Goal: Transaction & Acquisition: Purchase product/service

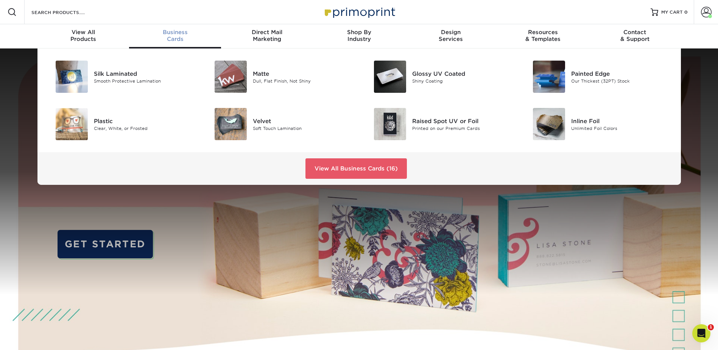
click at [162, 30] on span "Business" at bounding box center [175, 32] width 92 height 7
click at [120, 75] on div "Silk Laminated" at bounding box center [144, 73] width 100 height 8
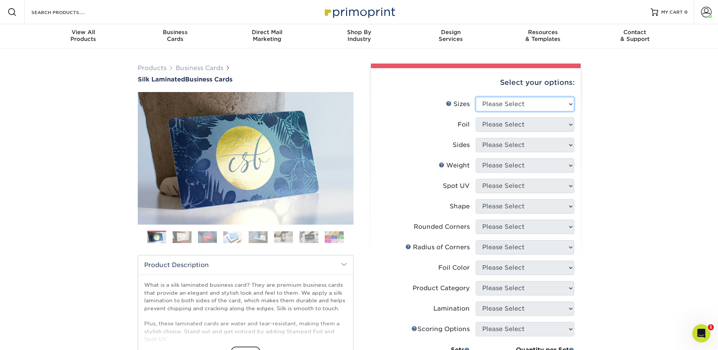
click at [541, 103] on select "Please Select 1.5" x 3.5" - Mini 1.75" x 3.5" - Mini 2" x 2" - Square 2" x 3" -…" at bounding box center [525, 104] width 98 height 14
select select "2.00x3.50"
click at [476, 97] on select "Please Select 1.5" x 3.5" - Mini 1.75" x 3.5" - Mini 2" x 2" - Square 2" x 3" -…" at bounding box center [525, 104] width 98 height 14
click at [516, 125] on select "Please Select Yes No" at bounding box center [525, 124] width 98 height 14
select select "0"
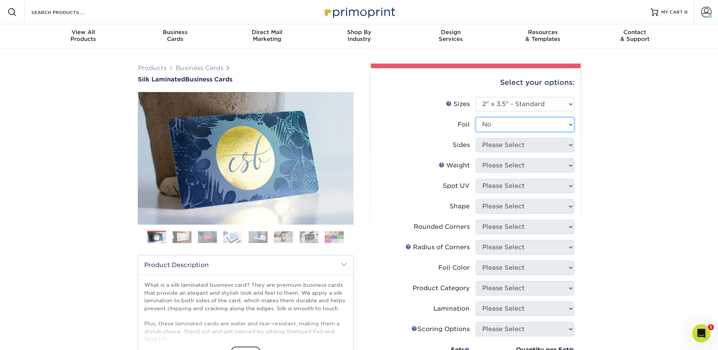
click at [476, 117] on select "Please Select Yes No" at bounding box center [525, 124] width 98 height 14
click at [513, 144] on select "Please Select Print Both Sides Print Front Only" at bounding box center [525, 145] width 98 height 14
select select "13abbda7-1d64-4f25-8bb2-c179b224825d"
click at [476, 138] on select "Please Select Print Both Sides Print Front Only" at bounding box center [525, 145] width 98 height 14
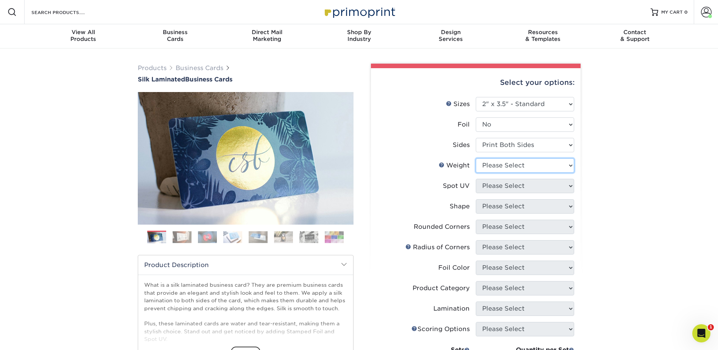
click at [513, 162] on select "Please Select 16PT" at bounding box center [525, 165] width 98 height 14
select select "16PT"
click at [476, 158] on select "Please Select 16PT" at bounding box center [525, 165] width 98 height 14
click at [507, 183] on select "Please Select No Spot UV Front and Back (Both Sides) Front Only Back Only" at bounding box center [525, 186] width 98 height 14
select select "3"
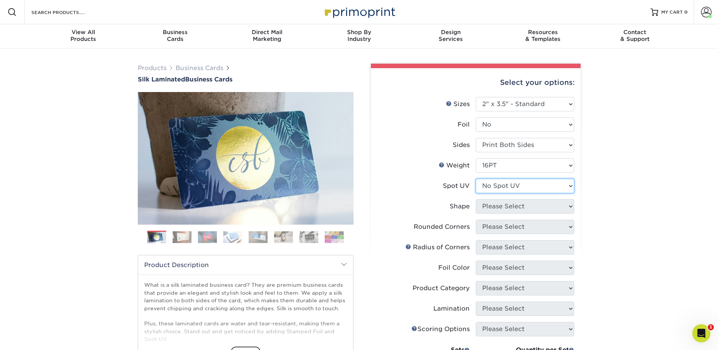
click at [476, 179] on select "Please Select No Spot UV Front and Back (Both Sides) Front Only Back Only" at bounding box center [525, 186] width 98 height 14
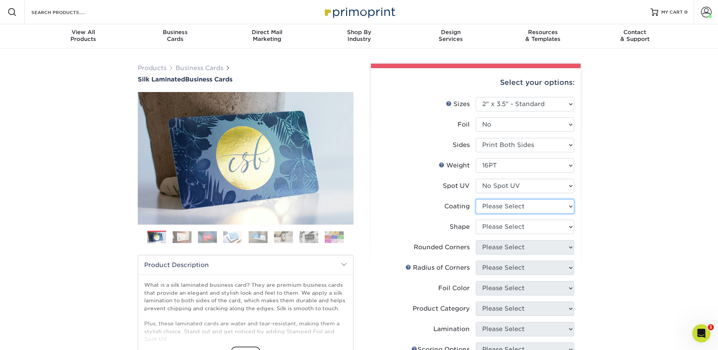
click at [504, 204] on select at bounding box center [525, 206] width 98 height 14
select select "3e7618de-abca-4bda-9f97-8b9129e913d8"
click at [476, 199] on select at bounding box center [525, 206] width 98 height 14
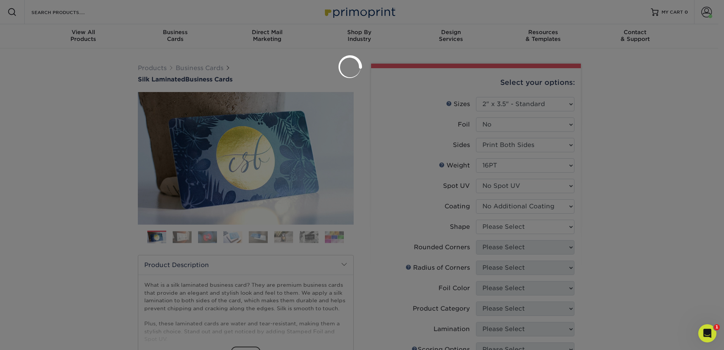
click at [500, 228] on div at bounding box center [362, 175] width 724 height 350
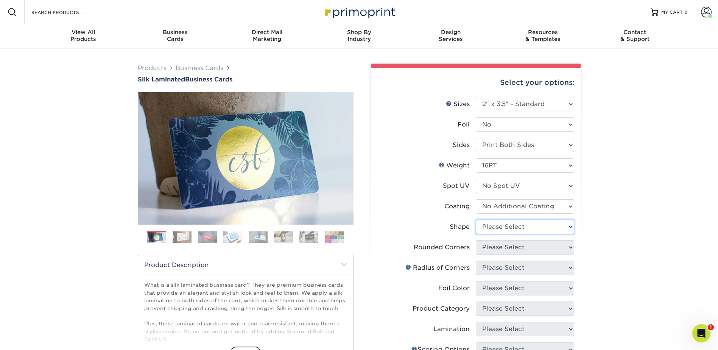
click at [503, 226] on select "Please Select Standard Oval" at bounding box center [525, 227] width 98 height 14
select select "standard"
click at [476, 220] on select "Please Select Standard Oval" at bounding box center [525, 227] width 98 height 14
click at [512, 252] on select "Please Select Yes - Round 2 Corners Yes - Round 4 Corners No" at bounding box center [525, 247] width 98 height 14
select select "0"
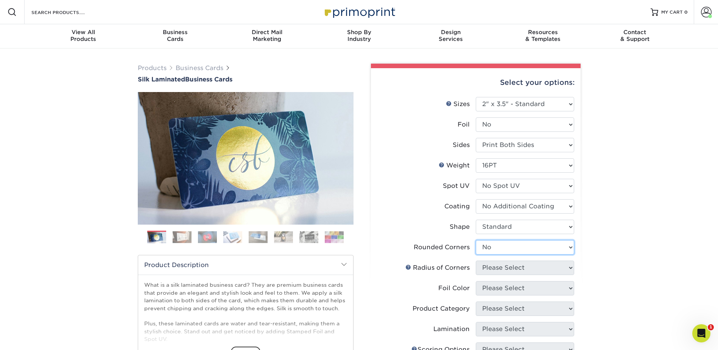
click at [476, 240] on select "Please Select Yes - Round 2 Corners Yes - Round 4 Corners No" at bounding box center [525, 247] width 98 height 14
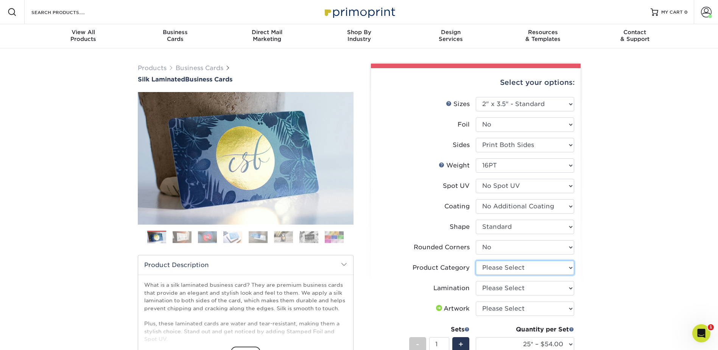
click at [517, 270] on select "Please Select Business Cards" at bounding box center [525, 268] width 98 height 14
select select "3b5148f1-0588-4f88-a218-97bcfdce65c1"
click at [476, 261] on select "Please Select Business Cards" at bounding box center [525, 268] width 98 height 14
click at [509, 288] on select "Please Select Silk" at bounding box center [525, 288] width 98 height 14
select select "ccacb42f-45f7-42d3-bbd3-7c8421cf37f0"
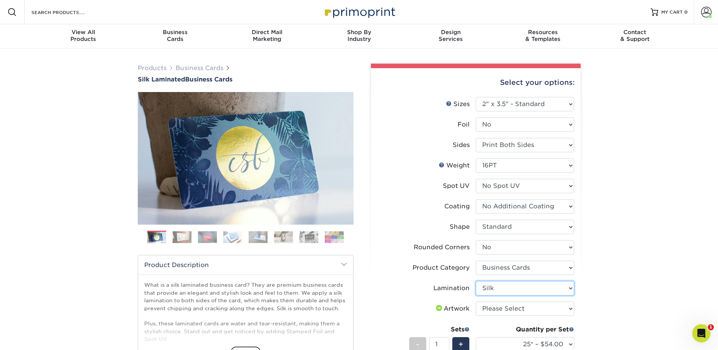
click at [476, 281] on select "Please Select Silk" at bounding box center [525, 288] width 98 height 14
click at [510, 311] on select "Please Select I will upload files I need a design - $100" at bounding box center [525, 308] width 98 height 14
select select "upload"
click at [476, 301] on select "Please Select I will upload files I need a design - $100" at bounding box center [525, 308] width 98 height 14
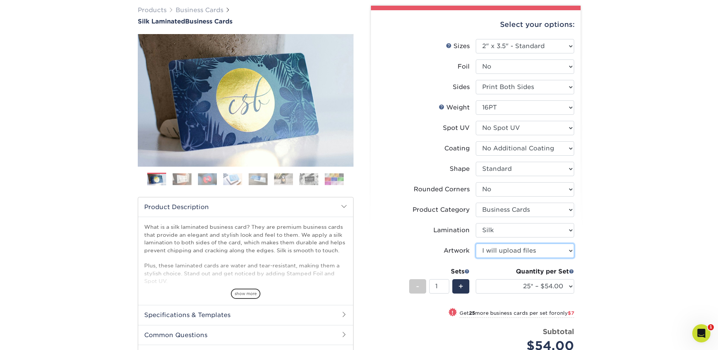
scroll to position [76, 0]
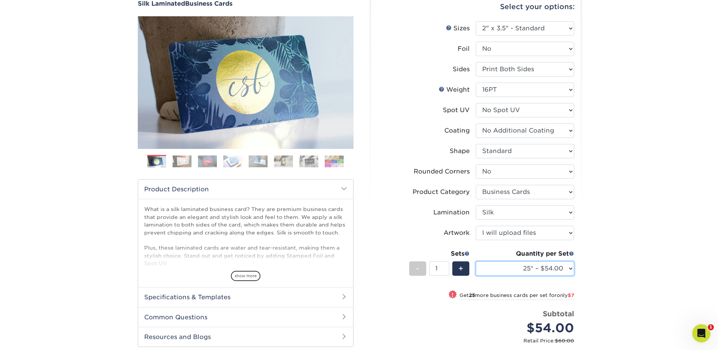
click at [542, 266] on select "25* – $54.00 50* – $61.00 75* – $68.00 100* – $75.00 250* – $82.00 500 – $86.00…" at bounding box center [525, 268] width 98 height 14
click at [476, 261] on select "25* – $54.00 50* – $61.00 75* – $68.00 100* – $75.00 250* – $82.00 500 – $86.00…" at bounding box center [525, 268] width 98 height 14
click at [538, 272] on select "25* – $54.00 50* – $61.00 75* – $68.00 100* – $75.00 250* – $82.00 500 – $86.00…" at bounding box center [525, 268] width 98 height 14
select select "100* – $75.00"
click at [476, 261] on select "25* – $54.00 50* – $61.00 75* – $68.00 100* – $75.00 250* – $82.00 500 – $86.00…" at bounding box center [525, 268] width 98 height 14
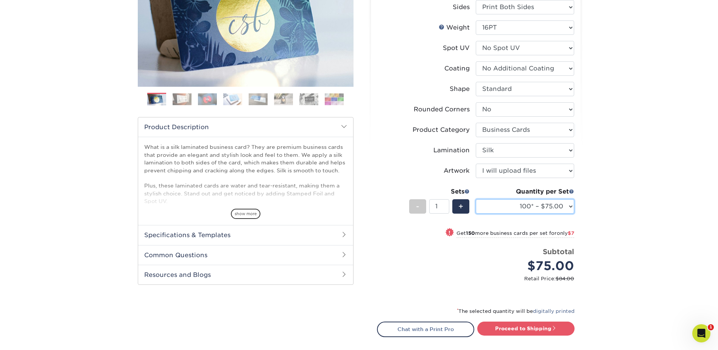
scroll to position [151, 0]
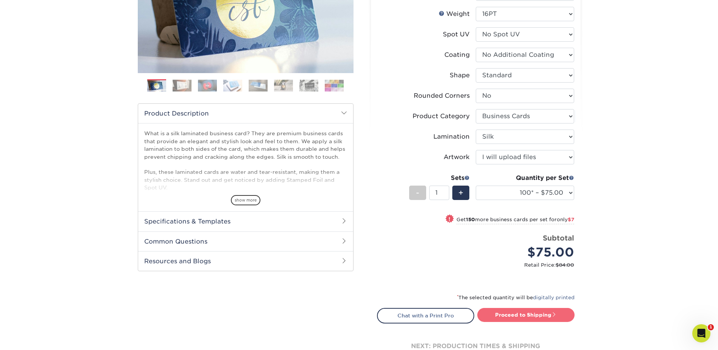
click at [548, 310] on link "Proceed to Shipping" at bounding box center [526, 315] width 97 height 14
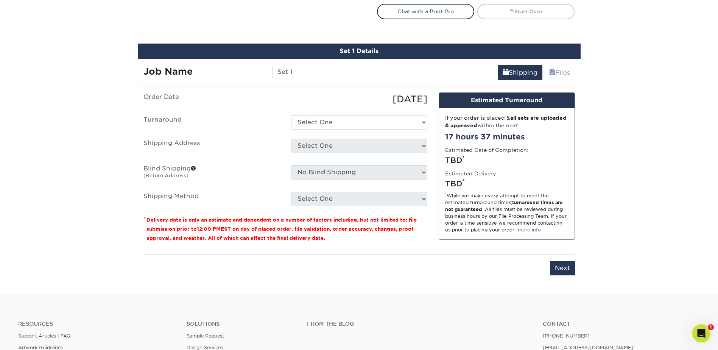
scroll to position [480, 0]
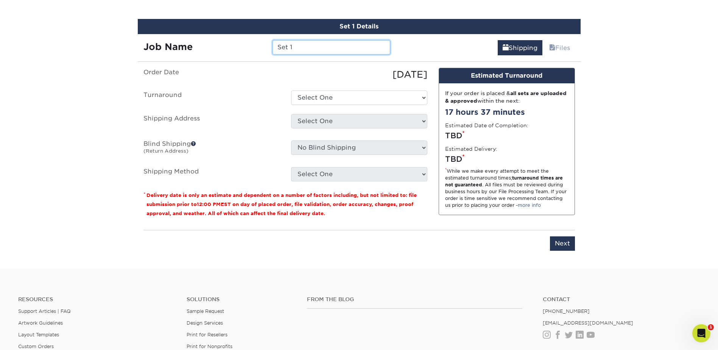
click at [294, 47] on input "Set 1" at bounding box center [332, 47] width 118 height 14
type input "GCermenelli"
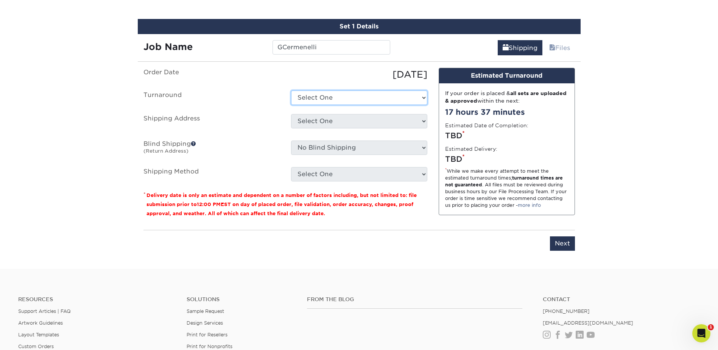
click at [335, 95] on select "Select One 2-4 Business Days 2 Day Next Business Day" at bounding box center [359, 98] width 136 height 14
select select "e8d6ad55-c448-4bce-ba25-c4c4dd4b9d0d"
click at [291, 91] on select "Select One 2-4 Business Days 2 Day Next Business Day" at bounding box center [359, 98] width 136 height 14
click at [329, 119] on select "Select One Adan Arreola Adolfo Ordonez Adolfo Ordonez Alfonso Toro Alicia Monta…" at bounding box center [359, 121] width 136 height 14
select select "280545"
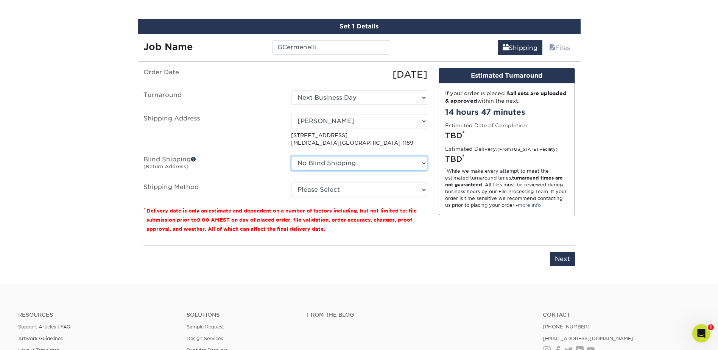
click at [320, 166] on select "No Blind Shipping Adan Arreola Adolfo Ordonez Adolfo Ordonez Alfonso Toro Alici…" at bounding box center [359, 163] width 136 height 14
select select "280545"
click at [291, 156] on select "No Blind Shipping Adan Arreola Adolfo Ordonez Adolfo Ordonez Alfonso Toro Alici…" at bounding box center [359, 163] width 136 height 14
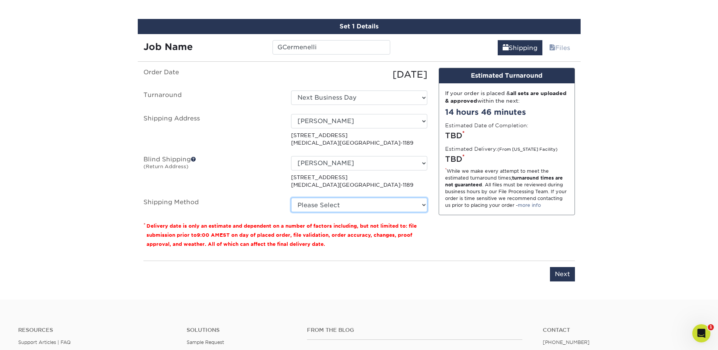
click at [350, 203] on select "Please Select Ground Shipping (+$7.84) 3 Day Shipping Service (+$20.04) 2 Day A…" at bounding box center [359, 205] width 136 height 14
select select "03"
click at [291, 198] on select "Please Select Ground Shipping (+$7.84) 3 Day Shipping Service (+$20.04) 2 Day A…" at bounding box center [359, 205] width 136 height 14
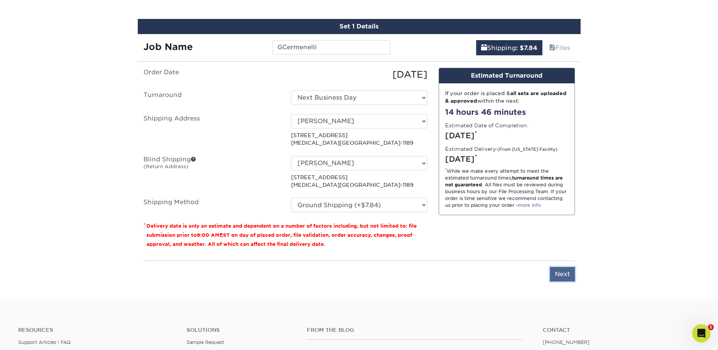
click at [566, 275] on input "Next" at bounding box center [562, 274] width 25 height 14
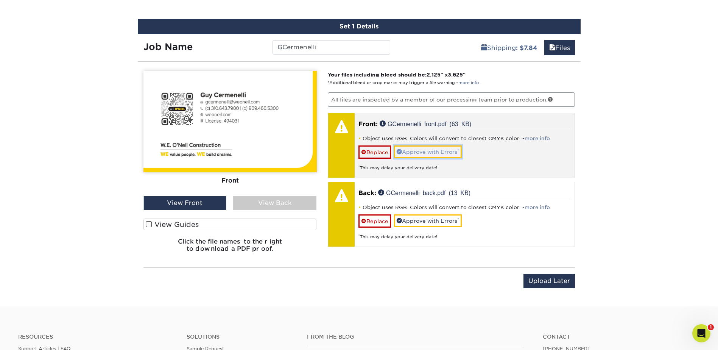
click at [436, 150] on link "Approve with Errors *" at bounding box center [428, 151] width 68 height 13
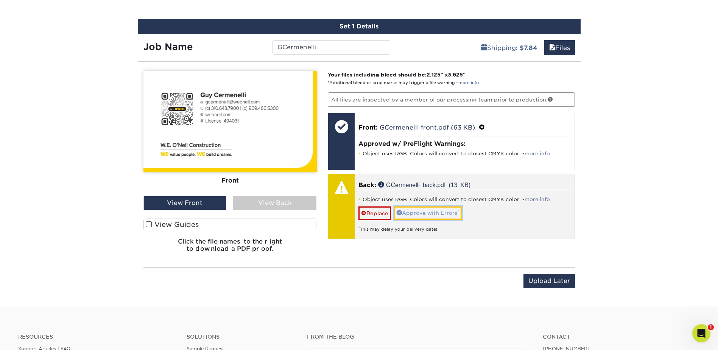
click at [429, 214] on link "Approve with Errors *" at bounding box center [428, 212] width 68 height 13
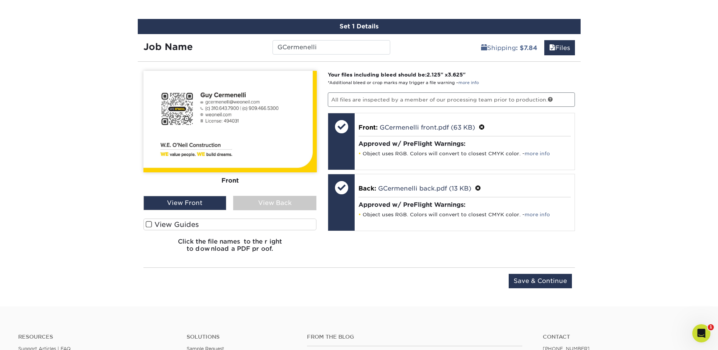
click at [293, 204] on div "View Back" at bounding box center [274, 203] width 83 height 14
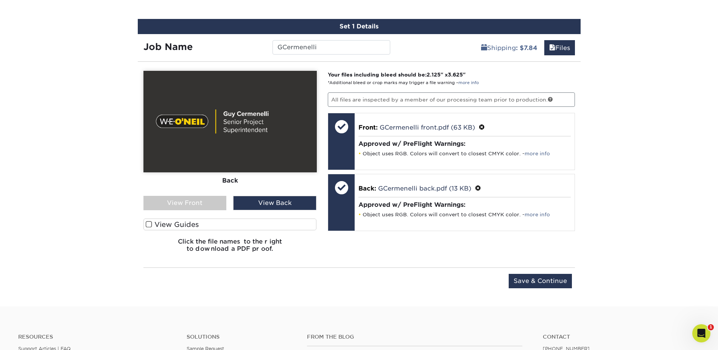
click at [194, 197] on div "View Front" at bounding box center [185, 203] width 83 height 14
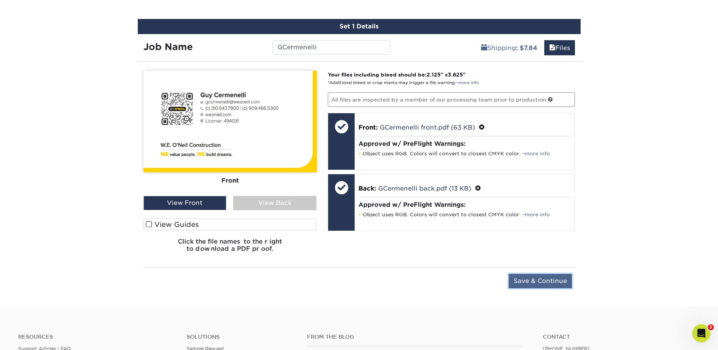
click at [562, 283] on input "Save & Continue" at bounding box center [540, 281] width 63 height 14
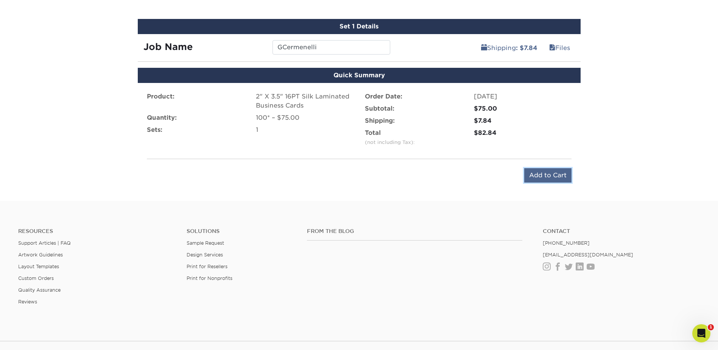
click at [543, 174] on input "Add to Cart" at bounding box center [547, 175] width 47 height 14
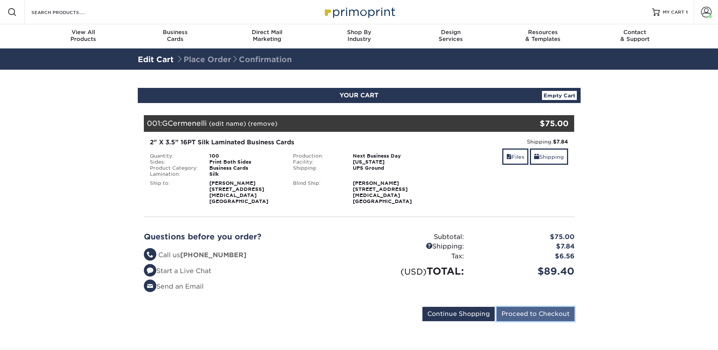
click at [549, 307] on input "Proceed to Checkout" at bounding box center [536, 314] width 78 height 14
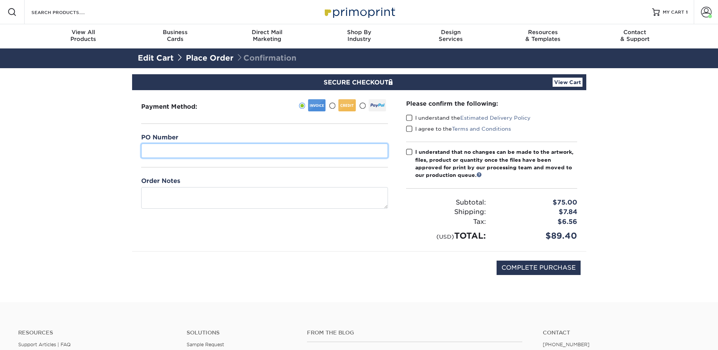
click at [183, 151] on input "text" at bounding box center [264, 151] width 247 height 14
type input "07"
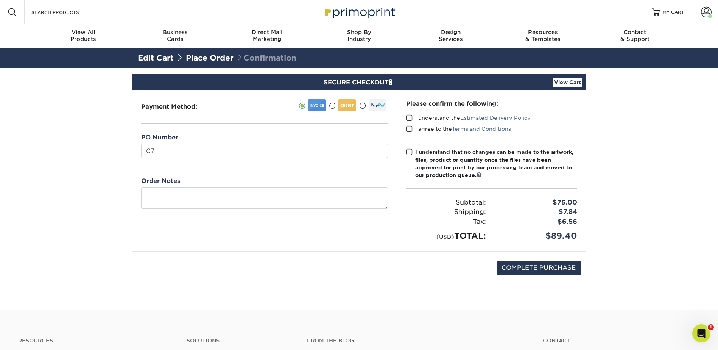
click at [407, 120] on span at bounding box center [409, 117] width 6 height 7
click at [0, 0] on input "I understand the Estimated Delivery Policy" at bounding box center [0, 0] width 0 height 0
click at [410, 127] on span at bounding box center [409, 128] width 6 height 7
click at [0, 0] on input "I agree to the Terms and Conditions" at bounding box center [0, 0] width 0 height 0
click at [405, 152] on div "Please confirm the following: I understand the Estimated Delivery Policy I agre…" at bounding box center [491, 170] width 189 height 161
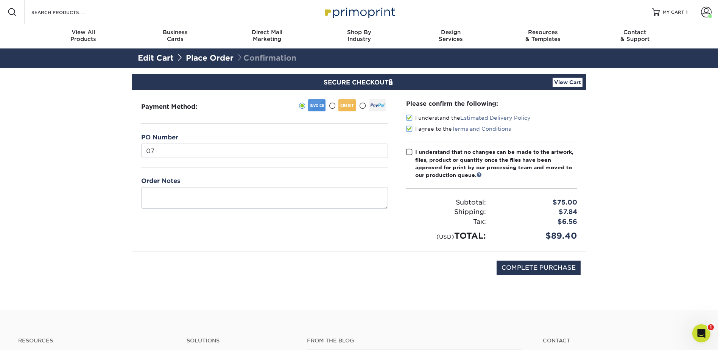
click at [406, 152] on span at bounding box center [409, 151] width 6 height 7
click at [0, 0] on input "I understand that no changes can be made to the artwork, files, product or quan…" at bounding box center [0, 0] width 0 height 0
click at [512, 275] on div "COMPLETE PURCHASE" at bounding box center [359, 271] width 443 height 41
click at [518, 269] on input "COMPLETE PURCHASE" at bounding box center [539, 268] width 84 height 14
type input "PROCESSING, PLEASE WAIT..."
